Goal: Check status: Check status

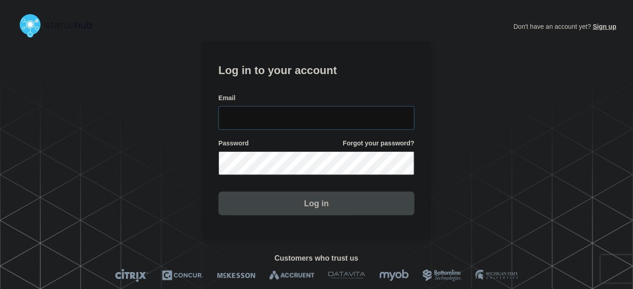
type input "tyler.wolkey@conexon.us"
click at [335, 113] on input "tyler.wolkey@conexon.us" at bounding box center [316, 118] width 196 height 24
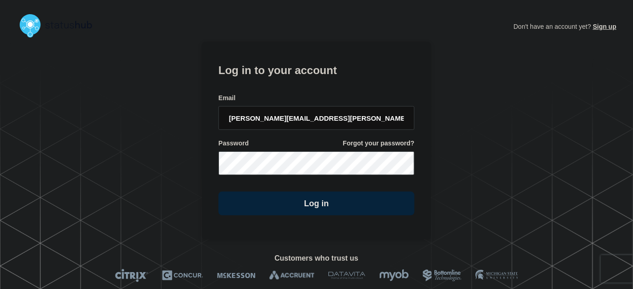
click at [305, 71] on h1 "Log in to your account" at bounding box center [316, 69] width 196 height 17
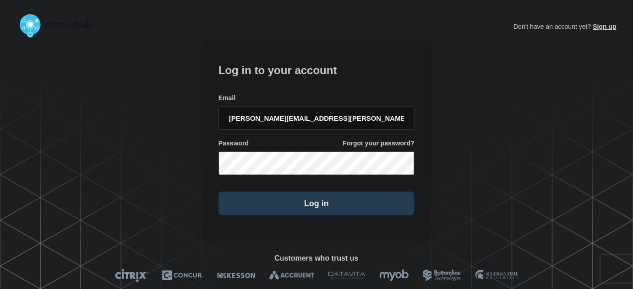
click at [321, 202] on button "Log in" at bounding box center [316, 204] width 196 height 24
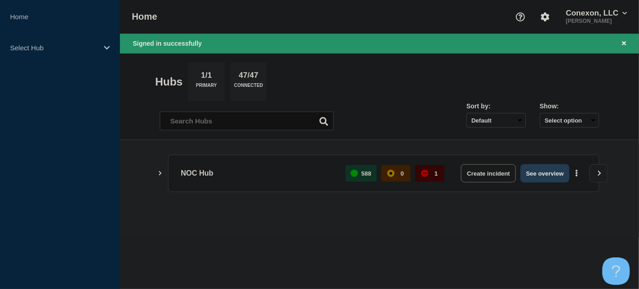
click at [539, 170] on button "See overview" at bounding box center [545, 173] width 49 height 18
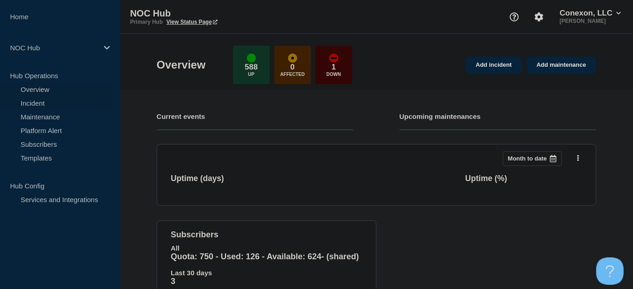
click at [41, 107] on link "Incident" at bounding box center [55, 103] width 111 height 14
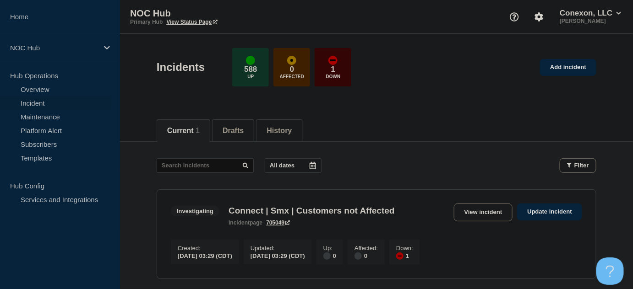
scroll to position [41, 0]
